Goal: Use online tool/utility: Utilize a website feature to perform a specific function

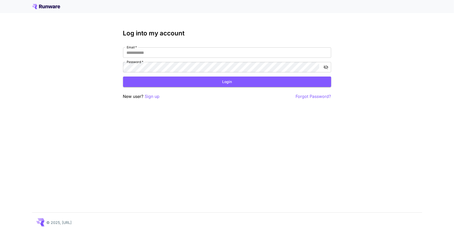
type input "**********"
click at [213, 84] on button "Login" at bounding box center [227, 81] width 208 height 11
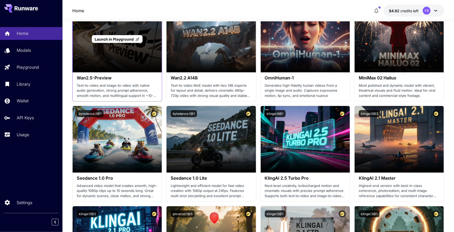
scroll to position [133, 0]
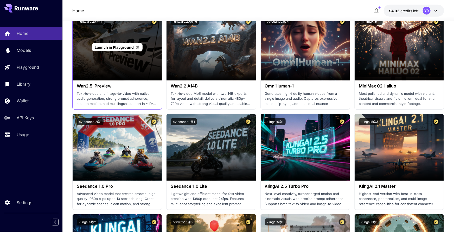
click at [127, 49] on p "Launch in Playground" at bounding box center [117, 46] width 45 height 5
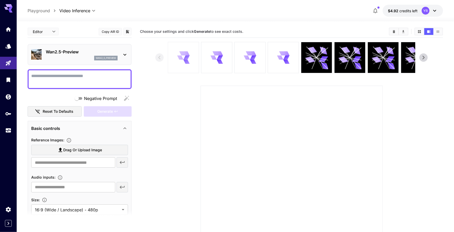
click at [177, 69] on div at bounding box center [183, 57] width 31 height 31
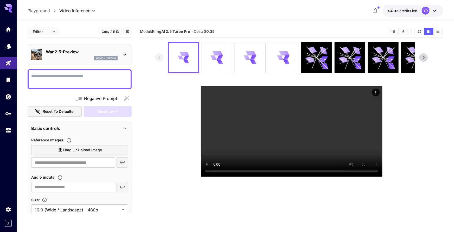
click at [62, 56] on div "wan2_5_preview" at bounding box center [82, 58] width 72 height 5
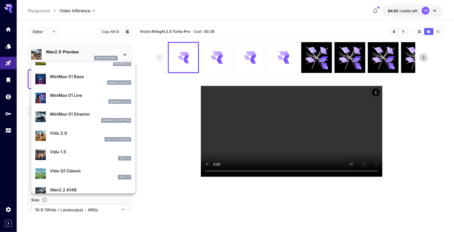
scroll to position [478, 0]
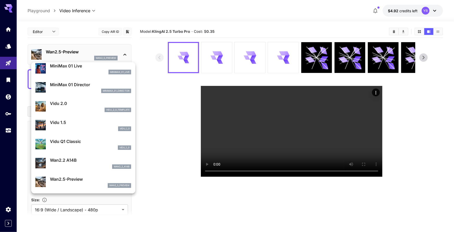
click at [86, 179] on p "Wan2.5-Preview" at bounding box center [90, 179] width 81 height 6
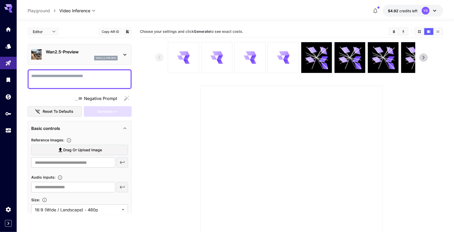
click at [95, 149] on span "Drag or upload image" at bounding box center [82, 150] width 39 height 7
click at [0, 0] on input "Drag or upload image" at bounding box center [0, 0] width 0 height 0
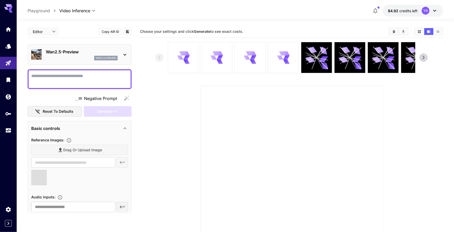
click at [79, 84] on textarea "Negative Prompt" at bounding box center [79, 79] width 97 height 12
type input "**********"
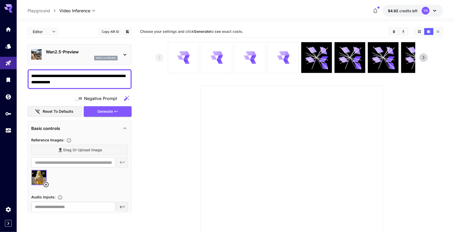
type textarea "**********"
click at [102, 112] on div "Generate" at bounding box center [108, 111] width 48 height 11
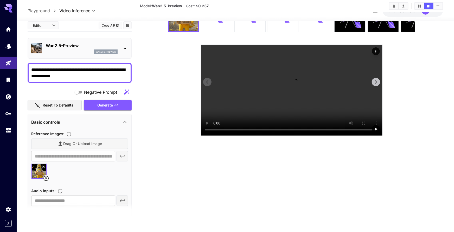
scroll to position [45, 0]
click at [312, 107] on video at bounding box center [292, 90] width 182 height 91
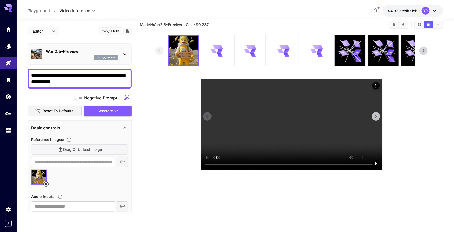
scroll to position [9, 0]
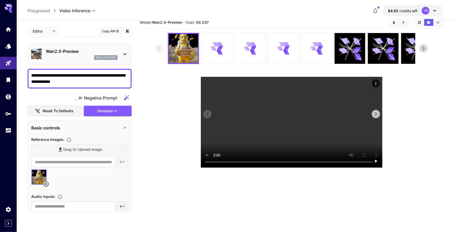
click at [307, 137] on video at bounding box center [292, 122] width 182 height 91
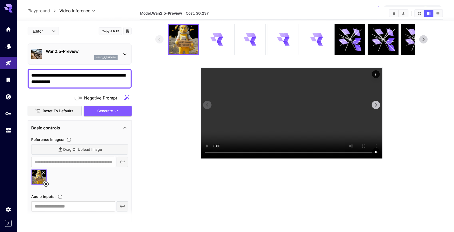
scroll to position [0, 0]
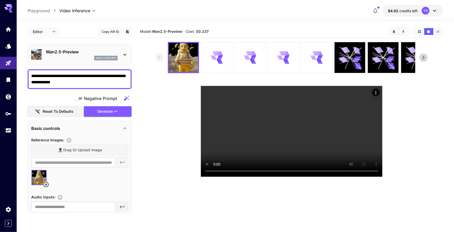
drag, startPoint x: 47, startPoint y: 183, endPoint x: 47, endPoint y: 181, distance: 3.0
click at [47, 183] on icon at bounding box center [45, 184] width 5 height 5
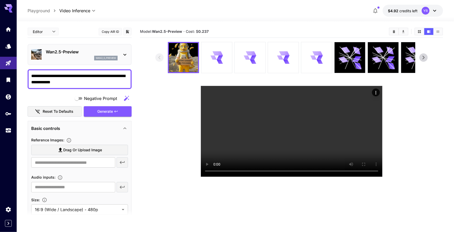
drag, startPoint x: 102, startPoint y: 84, endPoint x: 29, endPoint y: 73, distance: 74.2
click at [29, 72] on div "**********" at bounding box center [80, 79] width 104 height 20
click at [51, 75] on textarea "**********" at bounding box center [79, 79] width 97 height 12
click at [52, 76] on textarea "**********" at bounding box center [79, 79] width 97 height 12
click at [107, 79] on textarea "**********" at bounding box center [79, 79] width 97 height 12
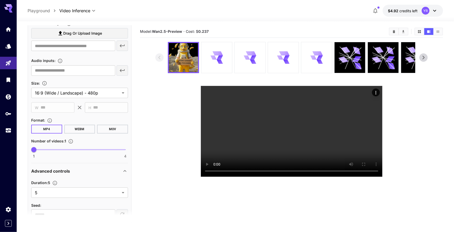
scroll to position [118, 0]
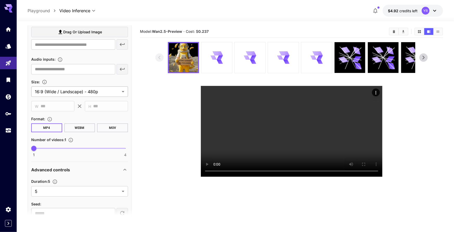
click at [89, 94] on body "**********" at bounding box center [227, 136] width 454 height 273
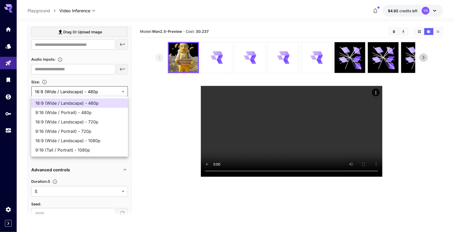
click at [89, 94] on div at bounding box center [227, 116] width 454 height 232
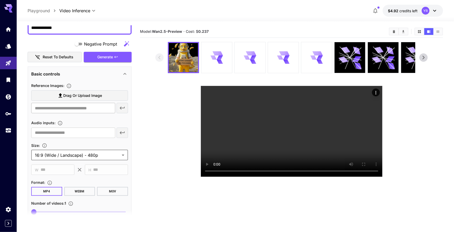
scroll to position [21, 0]
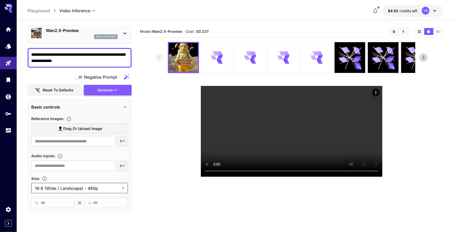
drag, startPoint x: 105, startPoint y: 93, endPoint x: 109, endPoint y: 94, distance: 4.3
click at [105, 93] on div "Generate" at bounding box center [108, 90] width 48 height 11
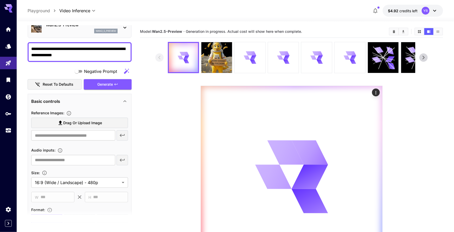
scroll to position [0, 0]
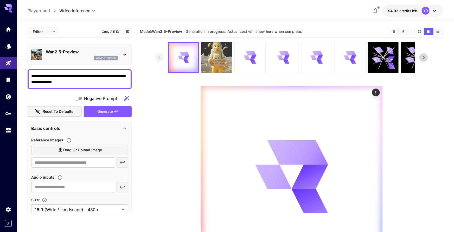
click at [224, 53] on img at bounding box center [216, 57] width 31 height 31
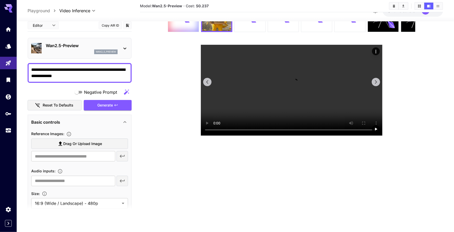
scroll to position [115, 0]
click at [291, 114] on video at bounding box center [292, 90] width 182 height 91
click at [295, 108] on video at bounding box center [292, 90] width 182 height 91
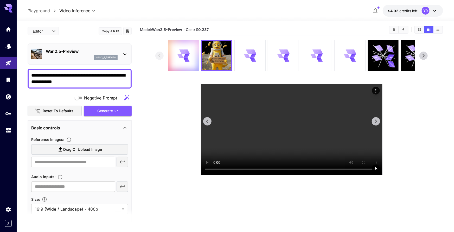
scroll to position [0, 0]
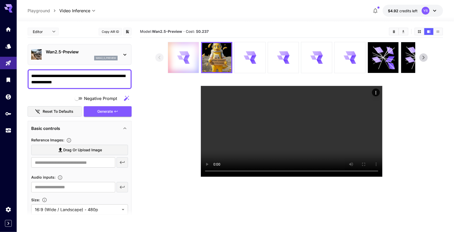
click at [180, 63] on icon at bounding box center [183, 57] width 12 height 12
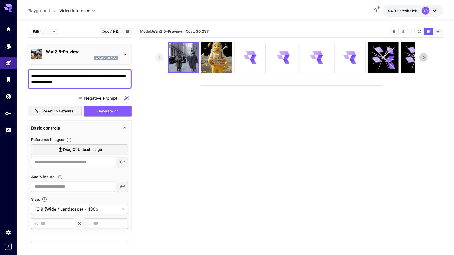
click at [336, 86] on video at bounding box center [292, 86] width 182 height 0
click at [335, 86] on video at bounding box center [292, 86] width 182 height 0
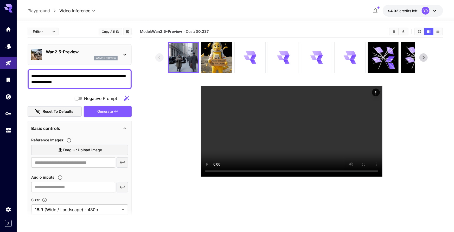
click at [102, 82] on textarea "**********" at bounding box center [79, 79] width 97 height 12
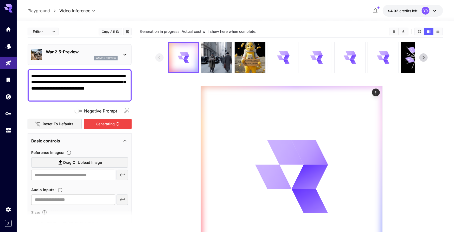
click at [117, 120] on div "Generating" at bounding box center [108, 124] width 48 height 11
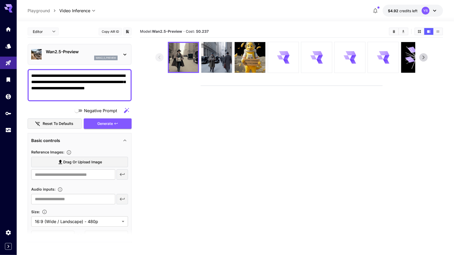
click at [281, 86] on video at bounding box center [292, 86] width 182 height 0
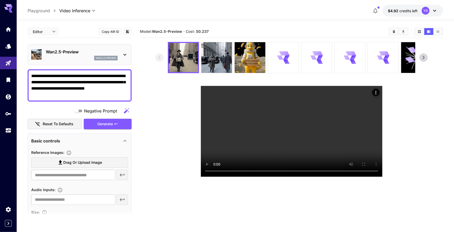
click at [106, 82] on textarea "**********" at bounding box center [79, 85] width 97 height 25
drag, startPoint x: 106, startPoint y: 82, endPoint x: 107, endPoint y: 86, distance: 3.4
click at [106, 82] on textarea "**********" at bounding box center [79, 85] width 97 height 25
click at [34, 91] on textarea "**********" at bounding box center [79, 85] width 97 height 25
click at [59, 88] on textarea "**********" at bounding box center [79, 85] width 97 height 25
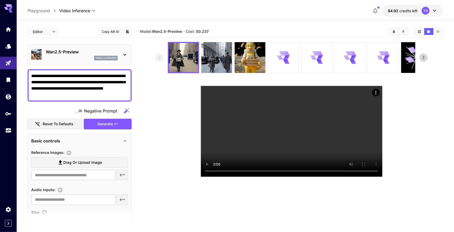
click at [74, 91] on textarea "**********" at bounding box center [79, 85] width 97 height 25
type textarea "**********"
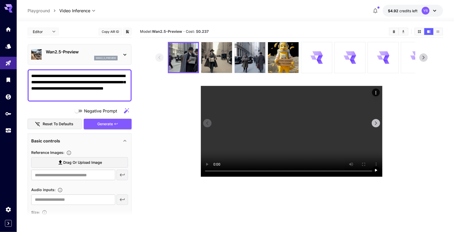
click at [285, 143] on video at bounding box center [292, 131] width 182 height 91
click at [288, 117] on video at bounding box center [292, 131] width 182 height 91
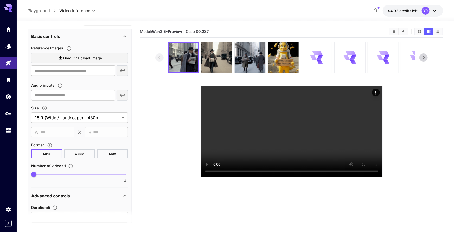
scroll to position [105, 0]
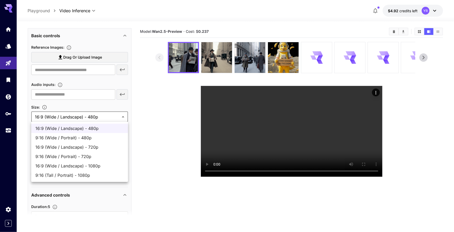
click at [87, 120] on body "**********" at bounding box center [227, 136] width 454 height 273
click at [86, 165] on span "16:9 (Wide / Landscape) - 1080p" at bounding box center [79, 166] width 88 height 6
type input "**********"
type input "****"
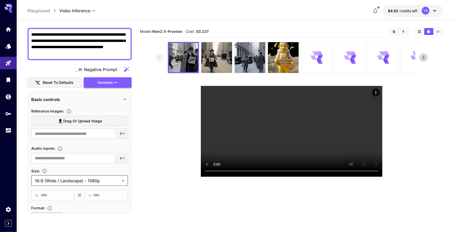
scroll to position [32, 0]
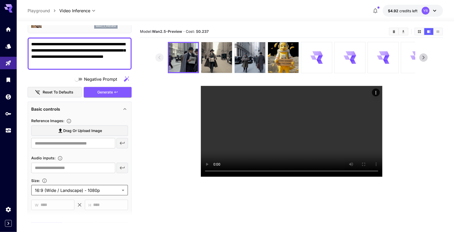
click at [426, 59] on icon at bounding box center [424, 58] width 8 height 8
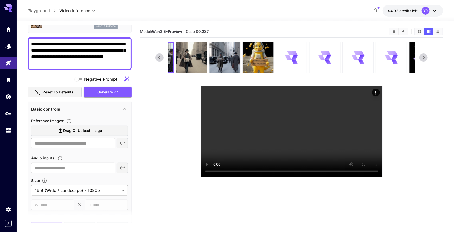
click at [426, 59] on icon at bounding box center [424, 58] width 8 height 8
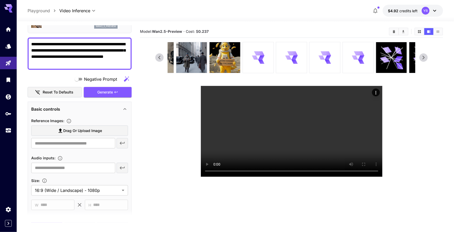
click at [426, 59] on icon at bounding box center [424, 58] width 8 height 8
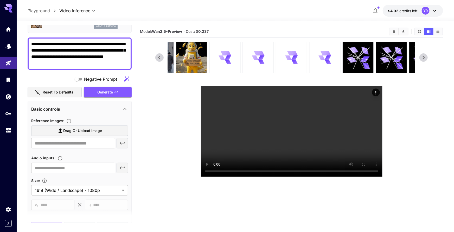
click at [426, 59] on icon at bounding box center [424, 58] width 8 height 8
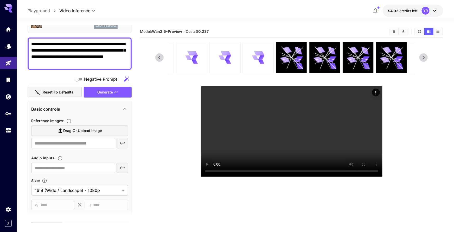
click at [426, 59] on icon at bounding box center [424, 58] width 8 height 8
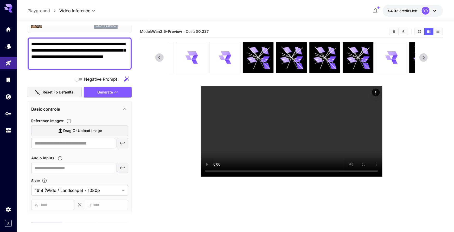
click at [426, 59] on icon at bounding box center [424, 58] width 8 height 8
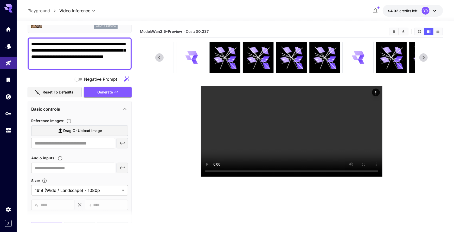
click at [426, 59] on icon at bounding box center [424, 58] width 8 height 8
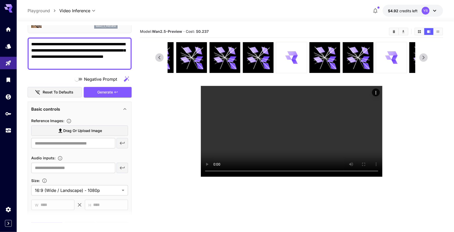
click at [426, 59] on icon at bounding box center [424, 58] width 8 height 8
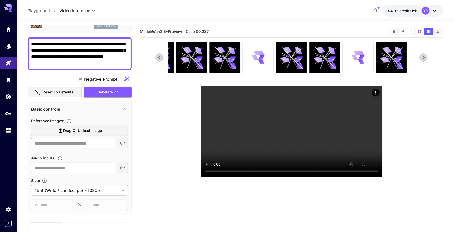
click at [426, 59] on icon at bounding box center [424, 58] width 8 height 8
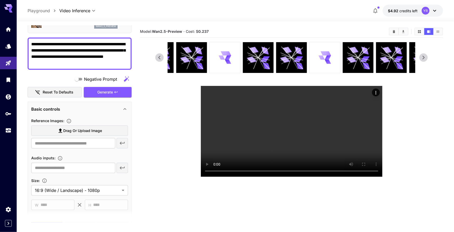
click at [426, 59] on icon at bounding box center [424, 58] width 8 height 8
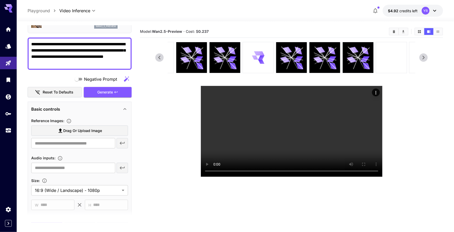
click at [426, 59] on icon at bounding box center [424, 58] width 8 height 8
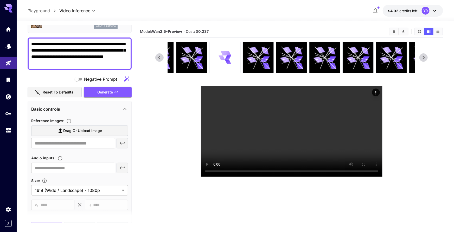
click at [426, 59] on icon at bounding box center [424, 58] width 8 height 8
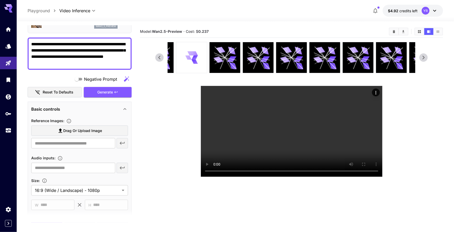
click at [426, 59] on icon at bounding box center [424, 58] width 8 height 8
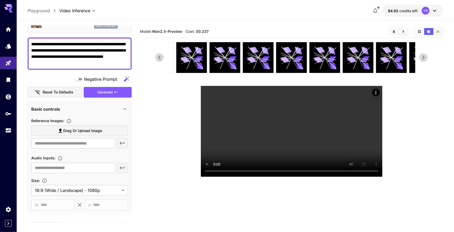
click at [426, 59] on icon at bounding box center [424, 58] width 8 height 8
click at [427, 59] on icon at bounding box center [424, 58] width 8 height 8
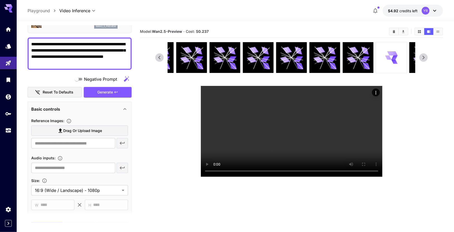
click at [427, 59] on icon at bounding box center [424, 58] width 8 height 8
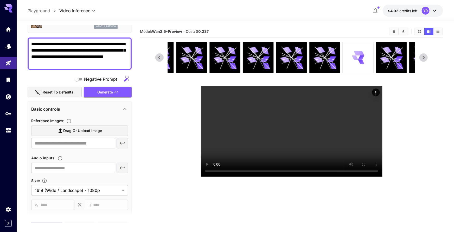
click at [427, 59] on icon at bounding box center [424, 58] width 8 height 8
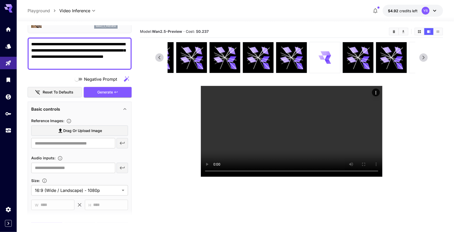
click at [427, 59] on icon at bounding box center [424, 58] width 8 height 8
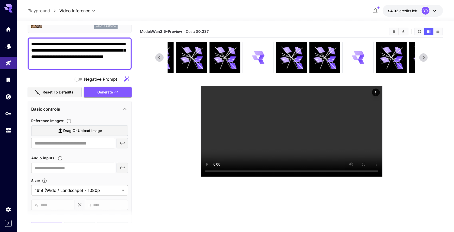
click at [427, 59] on icon at bounding box center [424, 58] width 8 height 8
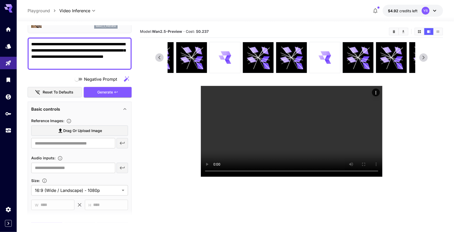
click at [427, 59] on icon at bounding box center [424, 58] width 8 height 8
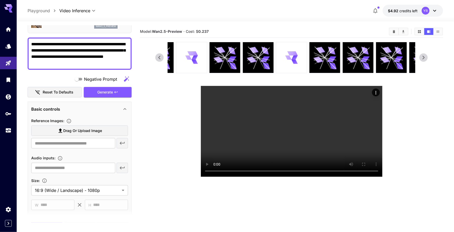
click at [427, 59] on icon at bounding box center [424, 58] width 8 height 8
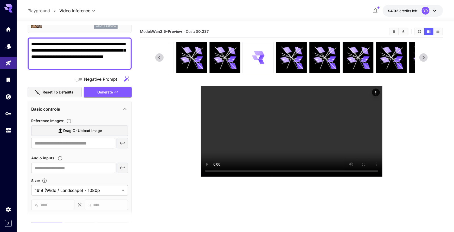
click at [427, 59] on icon at bounding box center [424, 58] width 8 height 8
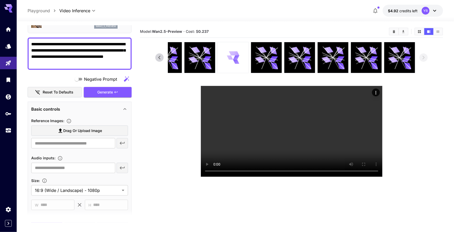
click at [242, 66] on div at bounding box center [233, 57] width 31 height 31
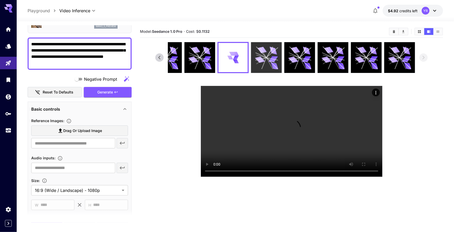
click at [261, 66] on icon at bounding box center [266, 57] width 23 height 23
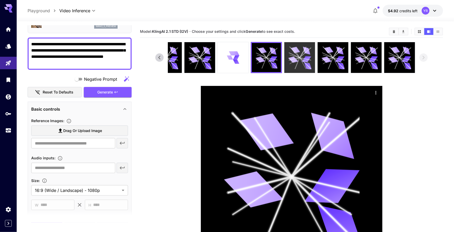
click at [298, 65] on icon at bounding box center [299, 57] width 23 height 23
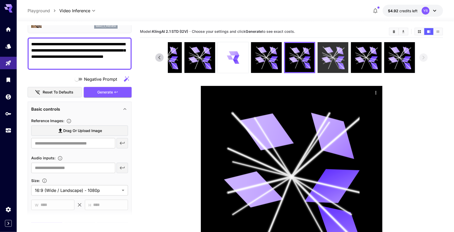
click at [337, 63] on icon at bounding box center [333, 57] width 23 height 23
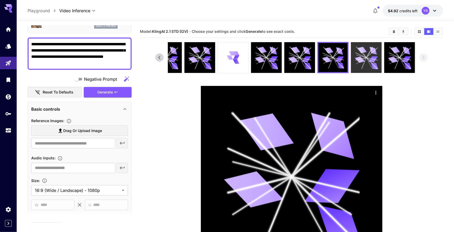
click at [381, 63] on div at bounding box center [366, 57] width 31 height 31
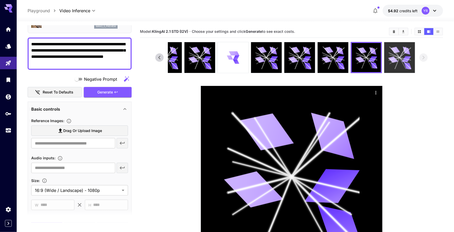
click at [400, 63] on icon at bounding box center [399, 57] width 23 height 23
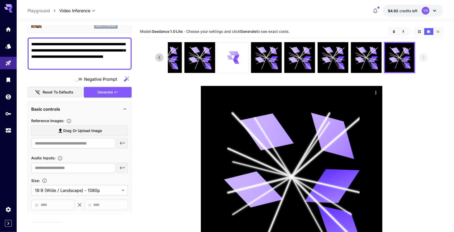
click at [121, 90] on div "Generate" at bounding box center [108, 92] width 48 height 11
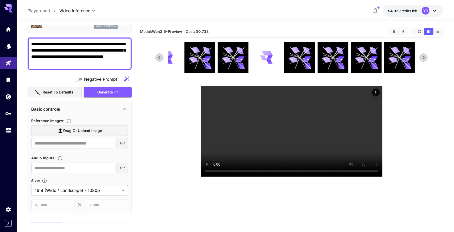
click at [159, 59] on icon at bounding box center [160, 58] width 8 height 8
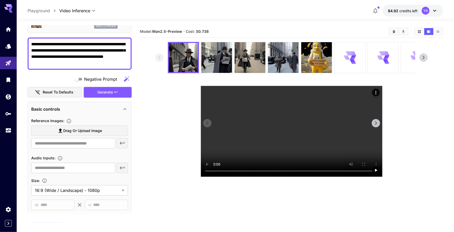
click at [265, 132] on video at bounding box center [292, 131] width 182 height 91
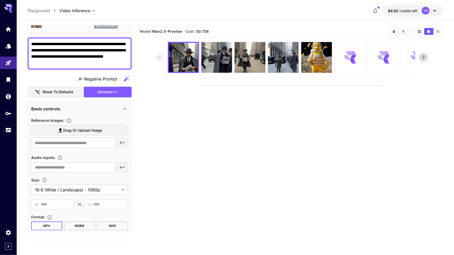
click at [320, 86] on video at bounding box center [292, 86] width 182 height 0
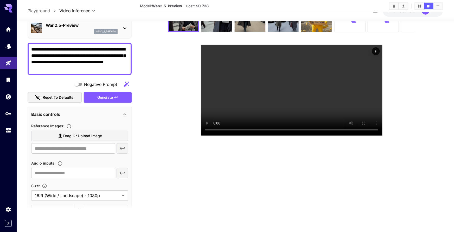
scroll to position [0, 0]
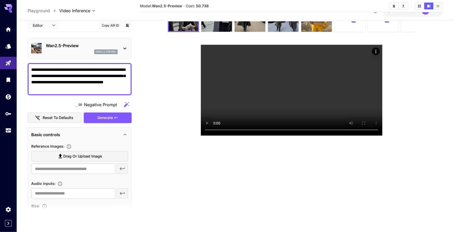
click at [83, 154] on span "Drag or upload image" at bounding box center [82, 156] width 39 height 7
click at [0, 0] on input "Drag or upload image" at bounding box center [0, 0] width 0 height 0
type input "**********"
click at [97, 73] on textarea "**********" at bounding box center [79, 78] width 97 height 25
paste textarea "**********"
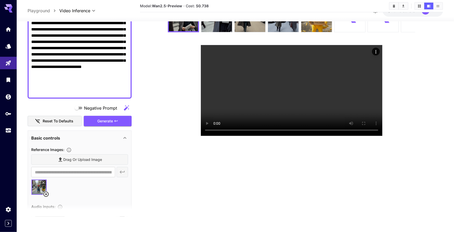
scroll to position [130, 0]
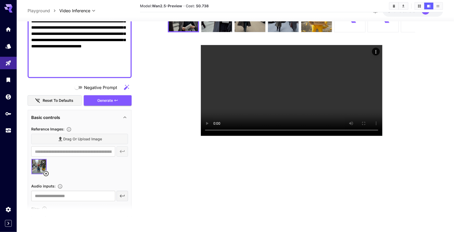
type textarea "**********"
click at [104, 102] on div "Generate" at bounding box center [108, 100] width 48 height 11
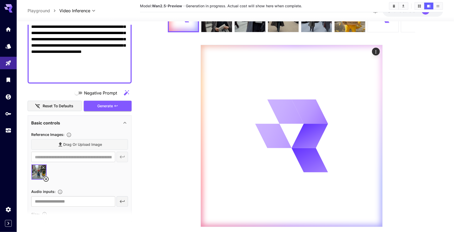
scroll to position [0, 0]
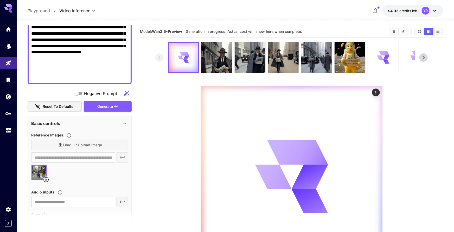
click at [73, 70] on textarea "Negative Prompt" at bounding box center [79, 11] width 97 height 137
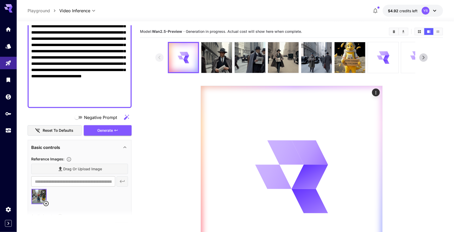
scroll to position [105, 0]
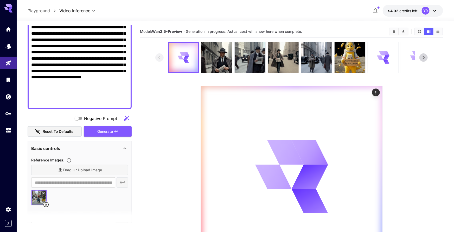
drag, startPoint x: 46, startPoint y: 205, endPoint x: 47, endPoint y: 201, distance: 4.2
click at [46, 205] on icon at bounding box center [46, 204] width 6 height 6
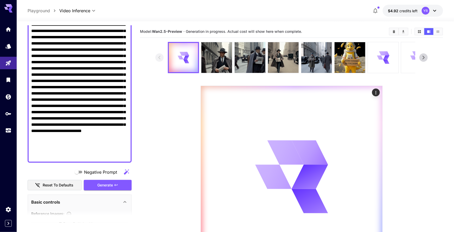
click at [66, 89] on textarea "Negative Prompt" at bounding box center [79, 90] width 97 height 137
paste textarea "**********"
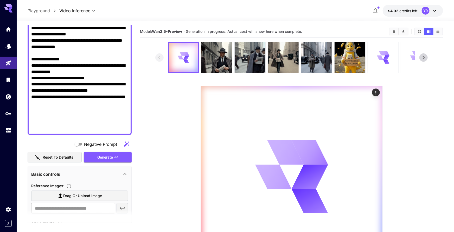
scroll to position [141, 0]
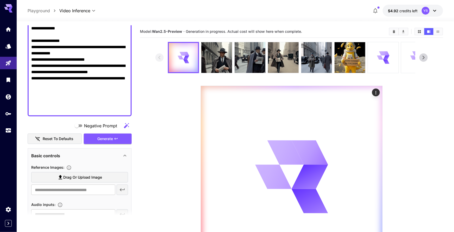
type textarea "**********"
click at [105, 140] on div "Generate" at bounding box center [108, 138] width 48 height 11
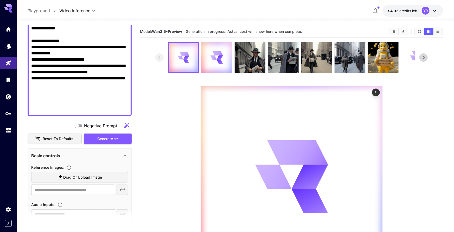
click at [120, 139] on div "Generate" at bounding box center [108, 138] width 48 height 11
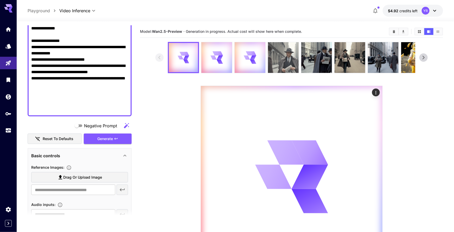
click at [289, 55] on img at bounding box center [283, 57] width 31 height 31
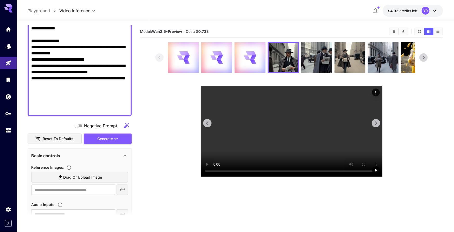
click at [312, 126] on video at bounding box center [292, 131] width 182 height 91
click at [314, 65] on img at bounding box center [316, 57] width 31 height 31
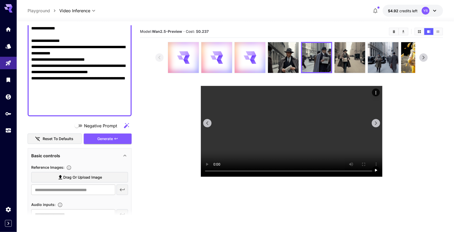
click at [309, 131] on video at bounding box center [292, 131] width 182 height 91
click at [253, 52] on icon at bounding box center [253, 53] width 6 height 4
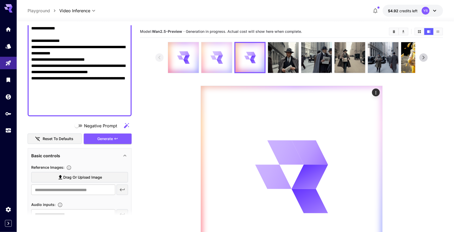
click at [223, 52] on div at bounding box center [216, 57] width 31 height 31
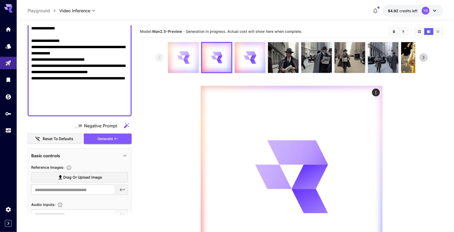
click at [187, 53] on icon at bounding box center [186, 53] width 6 height 4
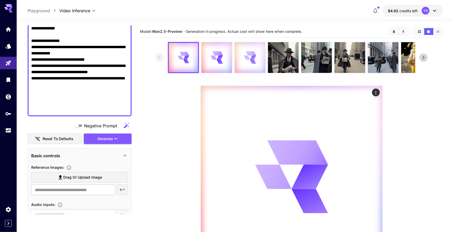
click at [245, 53] on icon at bounding box center [250, 57] width 12 height 12
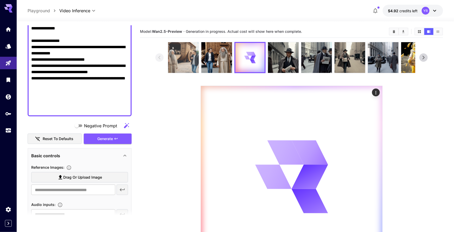
click at [189, 55] on img at bounding box center [183, 57] width 31 height 31
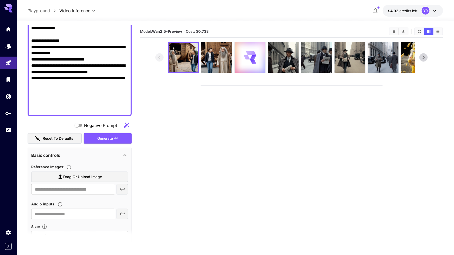
click at [310, 86] on video at bounding box center [292, 86] width 182 height 0
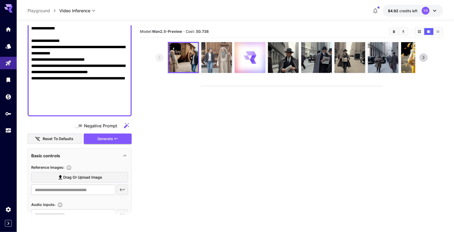
click at [220, 59] on img at bounding box center [216, 57] width 31 height 31
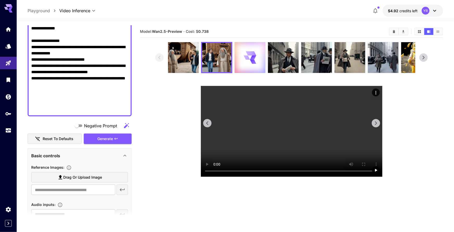
click at [269, 120] on video at bounding box center [292, 131] width 182 height 91
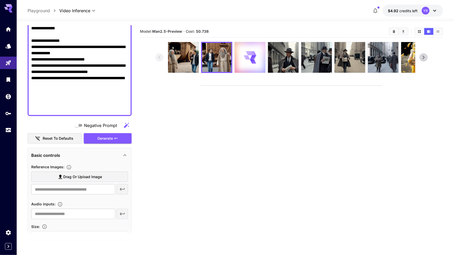
click at [353, 86] on video at bounding box center [292, 86] width 182 height 0
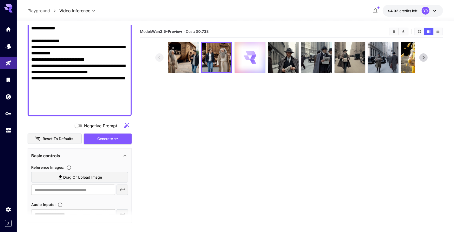
click at [246, 65] on div at bounding box center [250, 57] width 31 height 31
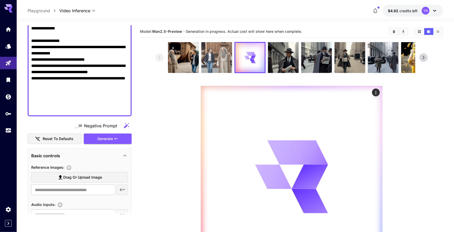
click at [223, 54] on img at bounding box center [216, 57] width 31 height 31
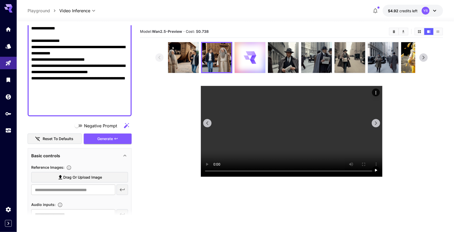
click at [288, 115] on video at bounding box center [292, 131] width 182 height 91
click at [287, 115] on video at bounding box center [292, 131] width 182 height 91
click at [255, 67] on div at bounding box center [250, 57] width 31 height 31
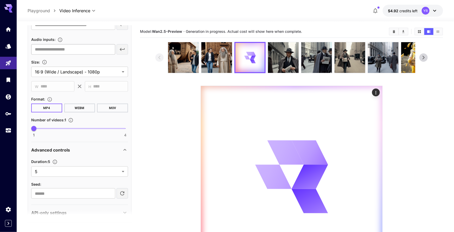
scroll to position [304, 0]
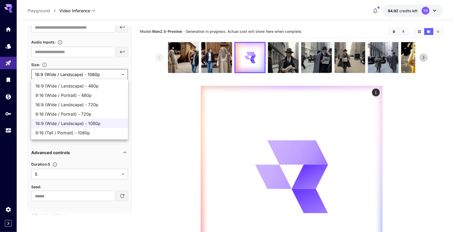
click at [81, 75] on body "**********" at bounding box center [227, 141] width 454 height 283
click at [81, 86] on span "16:9 (Wide / Landscape) - 480p" at bounding box center [79, 86] width 88 height 6
type input "**********"
type input "***"
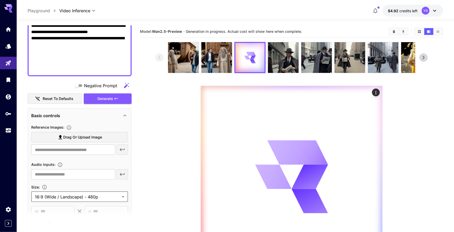
scroll to position [117, 0]
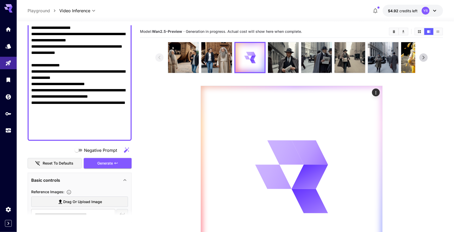
click at [109, 162] on div "Generate" at bounding box center [108, 163] width 48 height 11
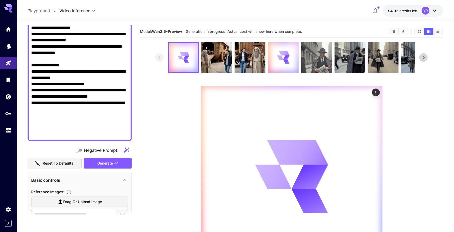
click at [314, 67] on img at bounding box center [316, 57] width 31 height 31
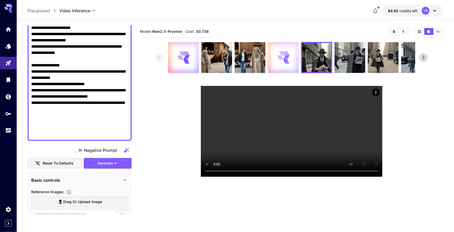
click at [275, 66] on div at bounding box center [283, 57] width 31 height 31
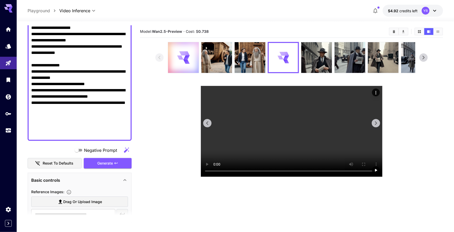
click at [292, 129] on video at bounding box center [292, 131] width 182 height 91
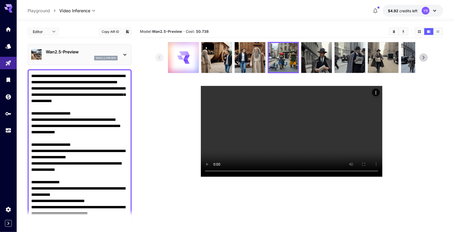
scroll to position [117, 0]
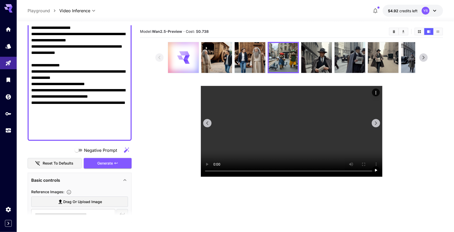
click at [307, 119] on video at bounding box center [292, 131] width 182 height 91
click at [374, 92] on icon "Actions" at bounding box center [375, 92] width 5 height 5
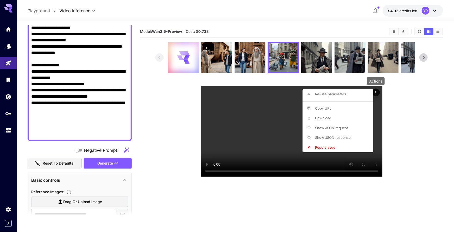
click at [338, 92] on span "Re-use parameters" at bounding box center [330, 94] width 31 height 4
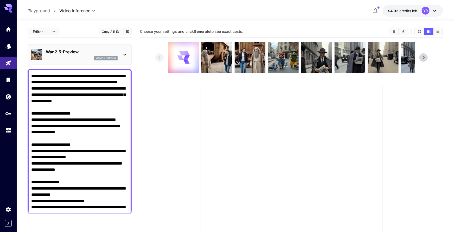
scroll to position [143, 0]
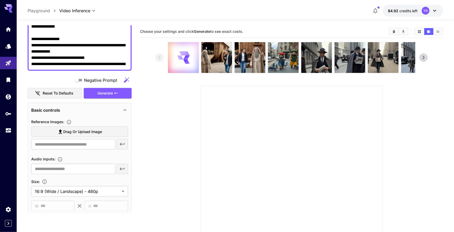
click at [75, 130] on span "Drag or upload image" at bounding box center [82, 132] width 39 height 7
click at [0, 0] on input "Drag or upload image" at bounding box center [0, 0] width 0 height 0
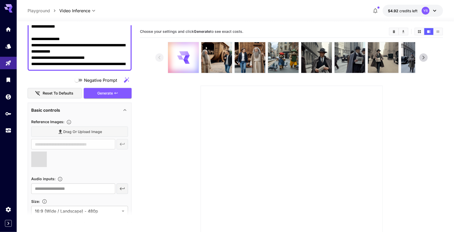
type input "**********"
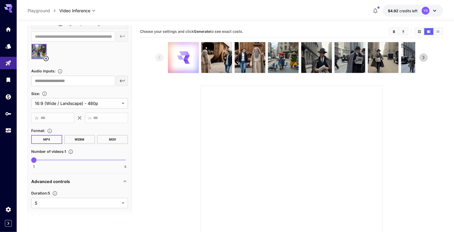
scroll to position [309, 0]
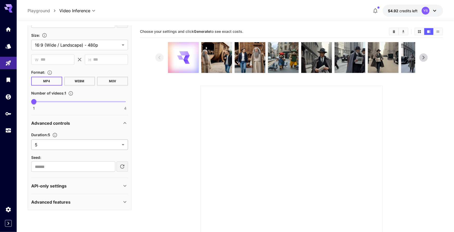
click at [75, 145] on body "**********" at bounding box center [227, 141] width 454 height 283
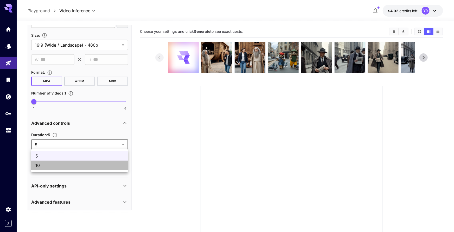
drag, startPoint x: 70, startPoint y: 161, endPoint x: 74, endPoint y: 163, distance: 4.7
click at [70, 161] on li "10" at bounding box center [79, 164] width 97 height 9
type input "**"
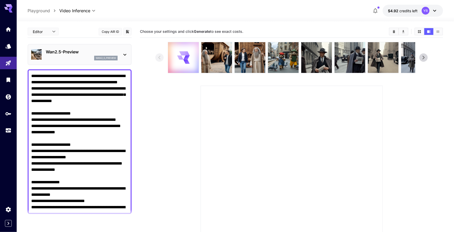
scroll to position [78, 0]
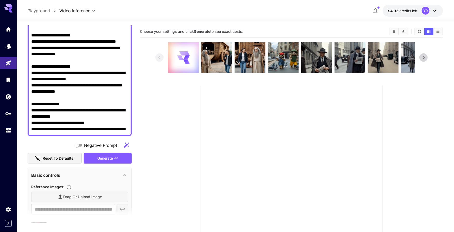
click at [101, 160] on div "Generate" at bounding box center [108, 158] width 48 height 11
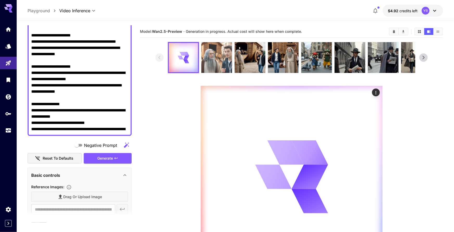
click at [213, 60] on img at bounding box center [216, 57] width 31 height 31
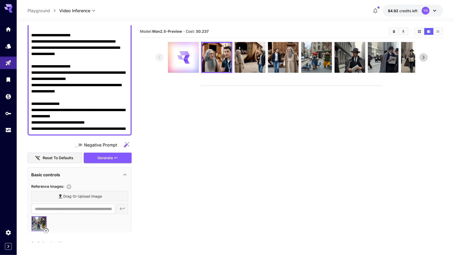
click at [293, 86] on video at bounding box center [292, 86] width 182 height 0
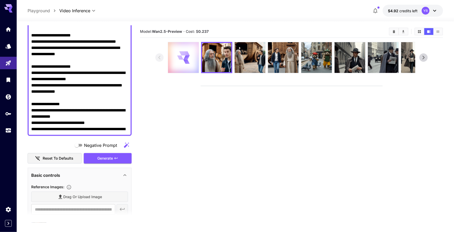
click at [191, 54] on div at bounding box center [183, 57] width 31 height 31
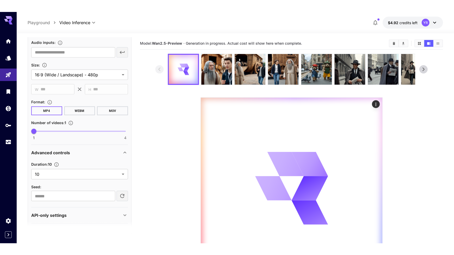
scroll to position [309, 0]
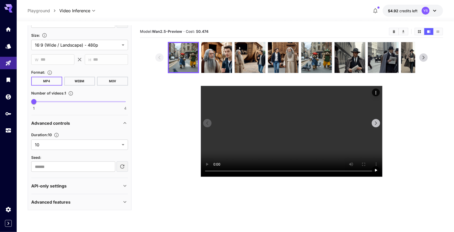
click at [285, 123] on video at bounding box center [292, 131] width 182 height 91
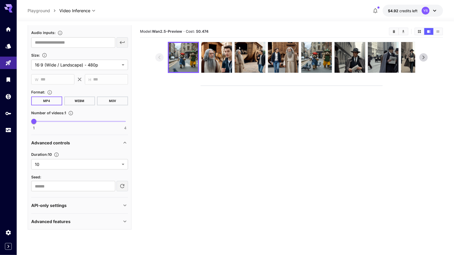
click at [301, 86] on video at bounding box center [292, 86] width 182 height 0
